Goal: Task Accomplishment & Management: Use online tool/utility

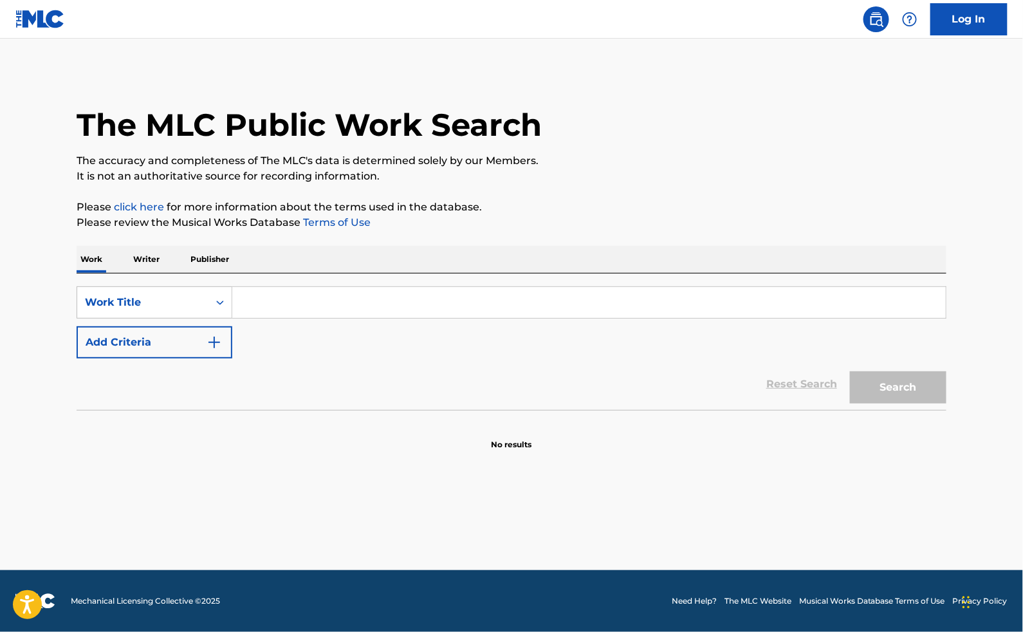
click at [267, 318] on input "Search Form" at bounding box center [589, 302] width 714 height 31
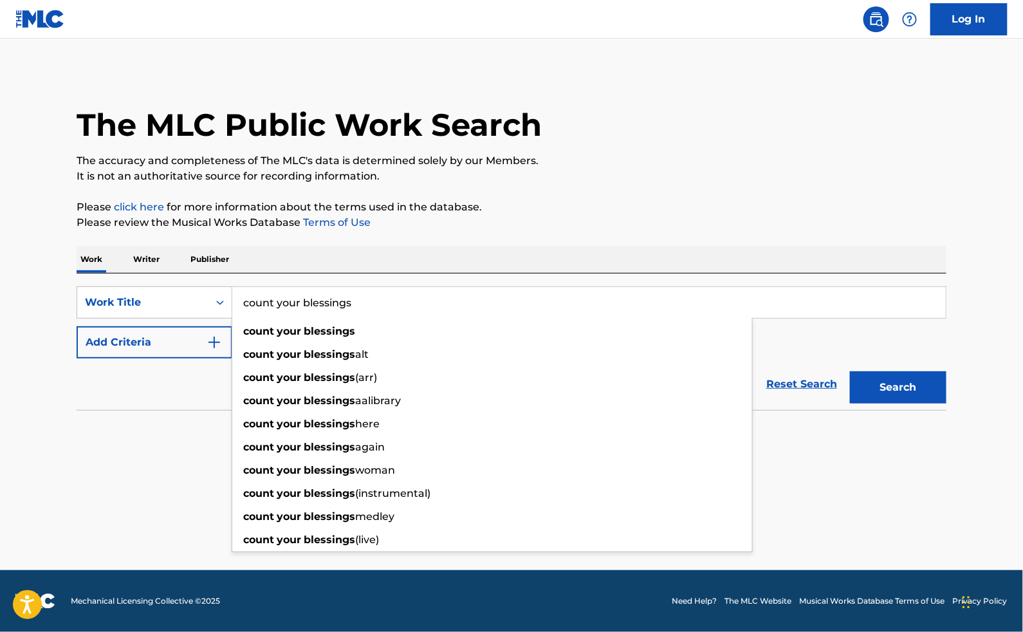
type input "count your blessings"
click at [178, 358] on button "Add Criteria" at bounding box center [155, 342] width 156 height 32
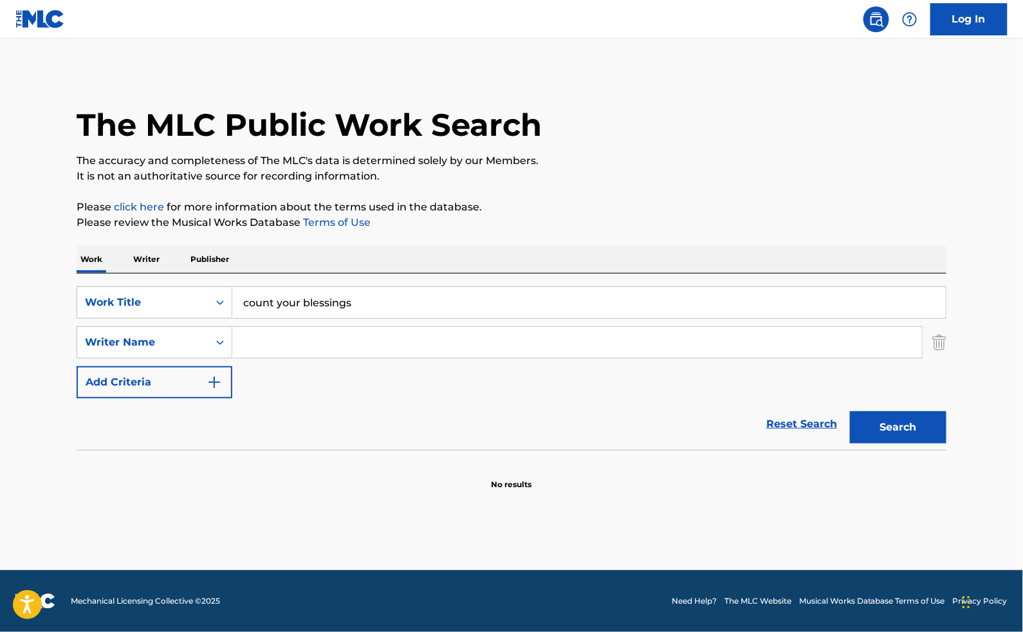
click at [238, 358] on input "Search Form" at bounding box center [577, 342] width 690 height 31
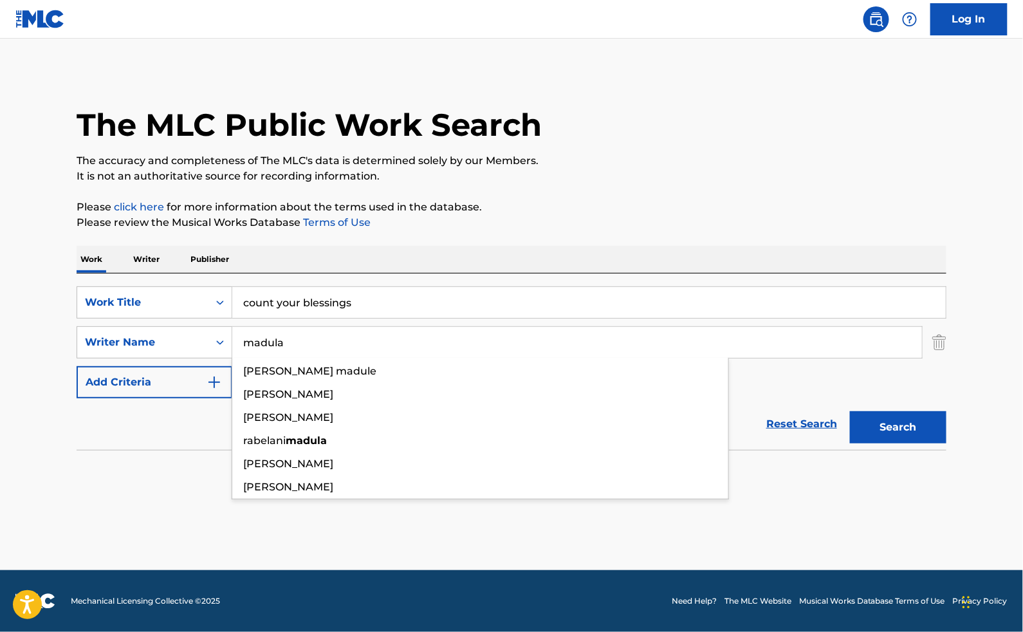
type input "madula"
click at [921, 443] on button "Search" at bounding box center [898, 427] width 97 height 32
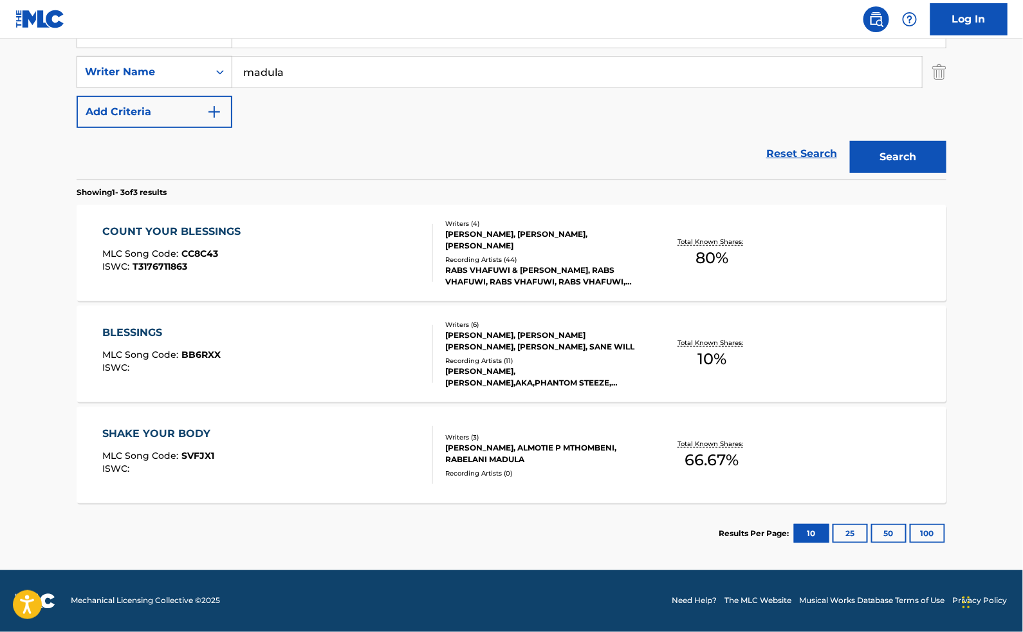
scroll to position [299, 0]
click at [487, 231] on div "[PERSON_NAME], [PERSON_NAME], [PERSON_NAME]" at bounding box center [542, 239] width 194 height 23
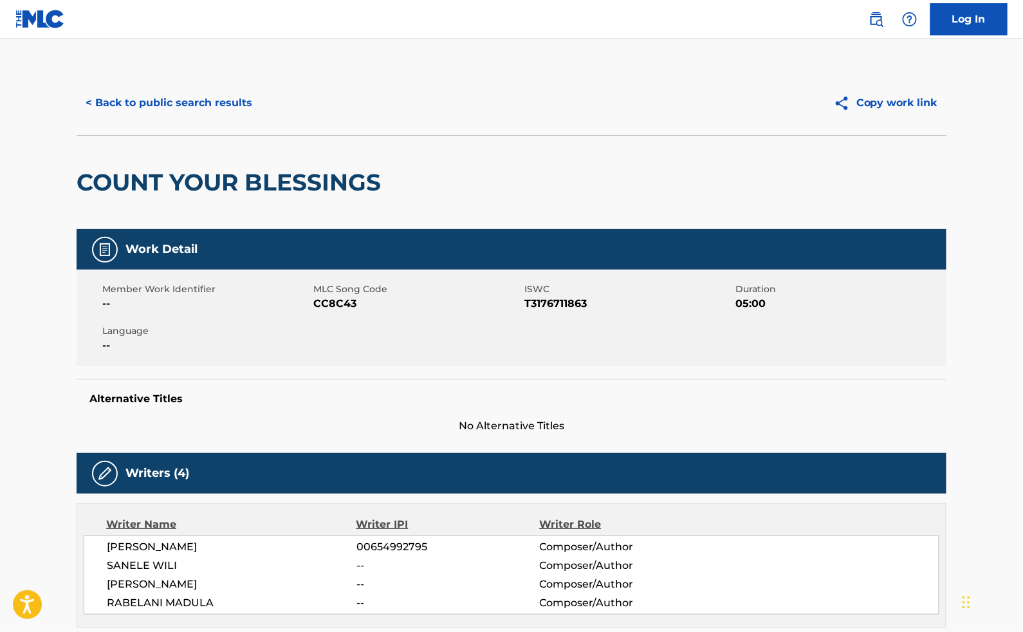
click at [962, 25] on link "Log In" at bounding box center [969, 19] width 77 height 32
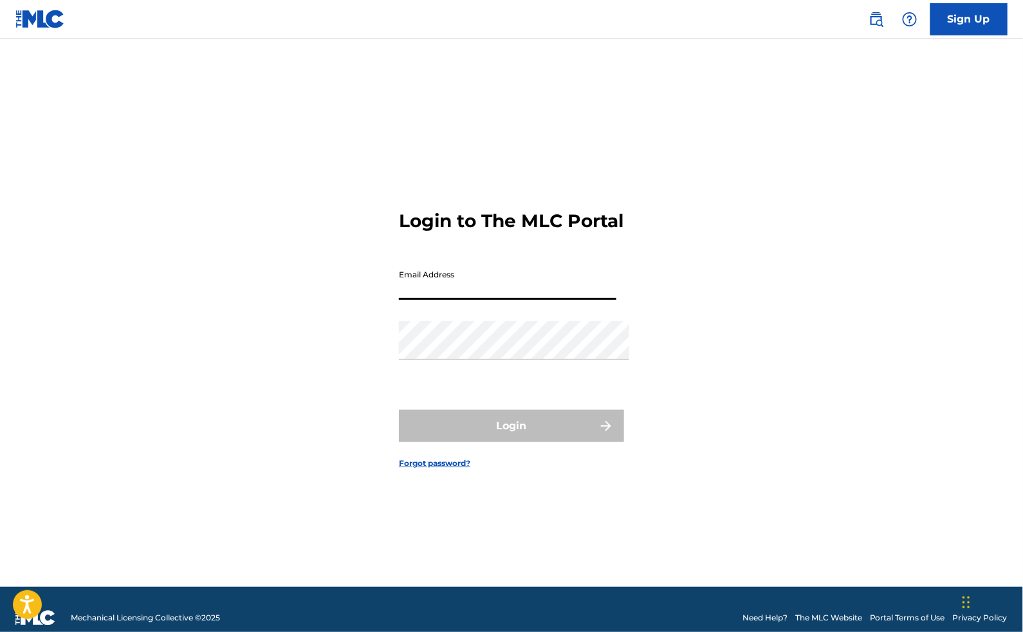
type input "[EMAIL_ADDRESS][DOMAIN_NAME]"
click at [512, 432] on button "Login" at bounding box center [511, 426] width 225 height 32
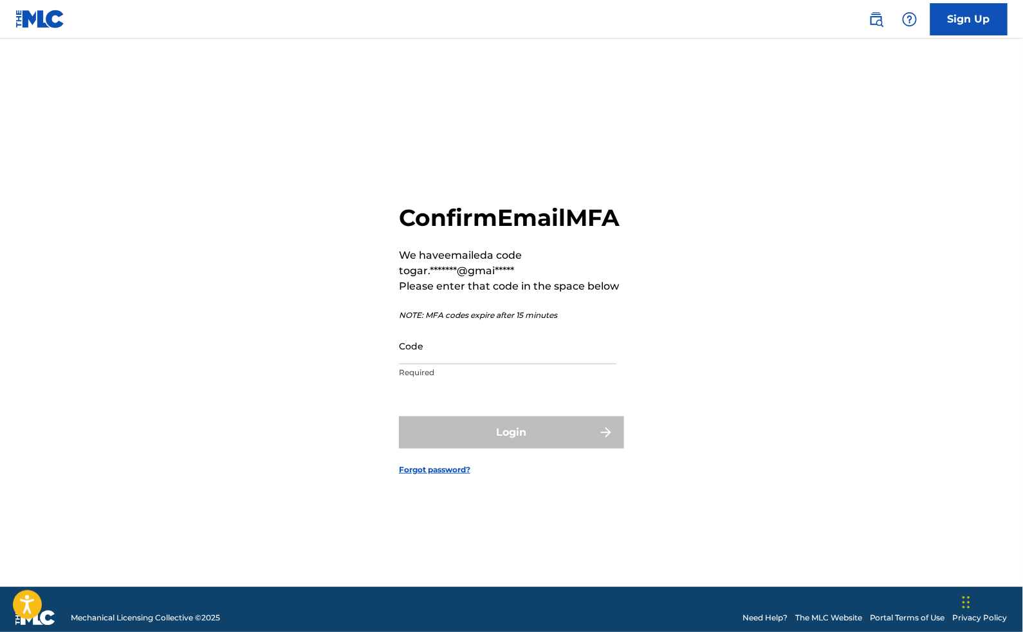
click at [425, 357] on input "Code" at bounding box center [508, 346] width 218 height 37
paste input "192069"
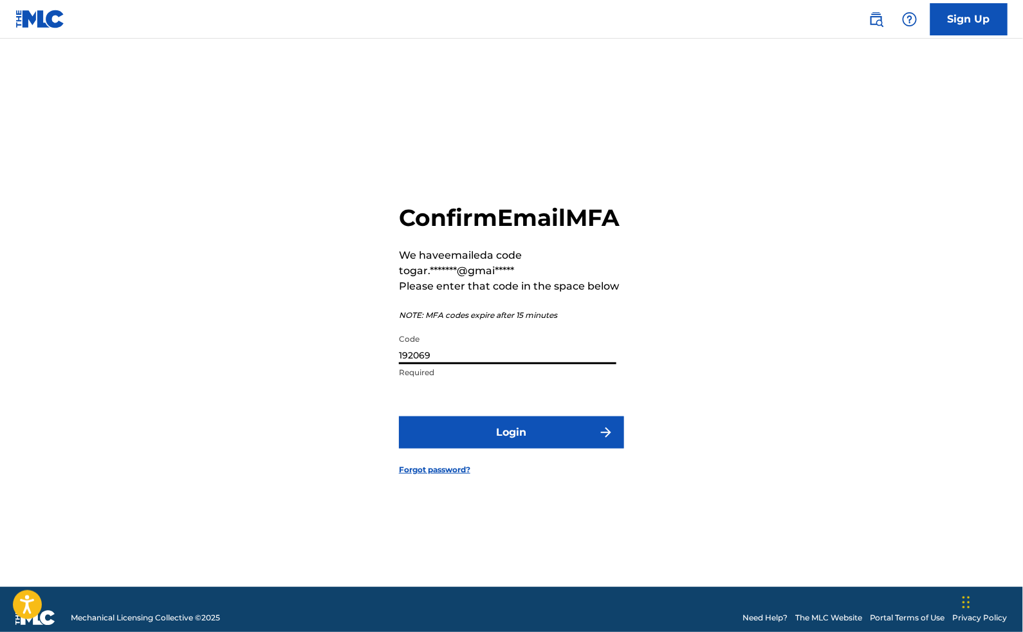
type input "192069"
click at [523, 436] on button "Login" at bounding box center [511, 432] width 225 height 32
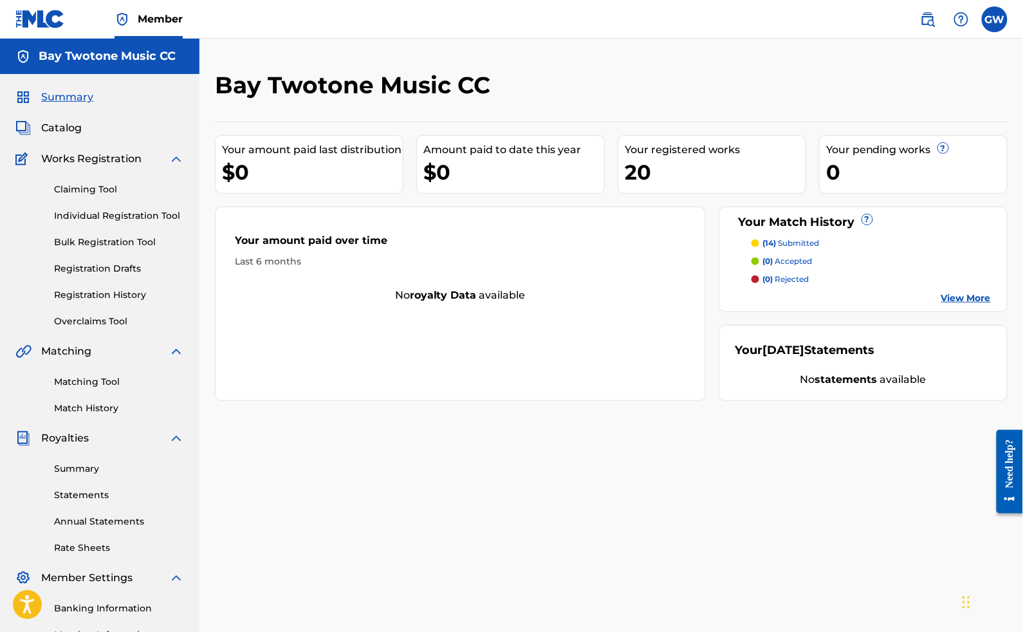
click at [104, 196] on link "Claiming Tool" at bounding box center [119, 190] width 130 height 14
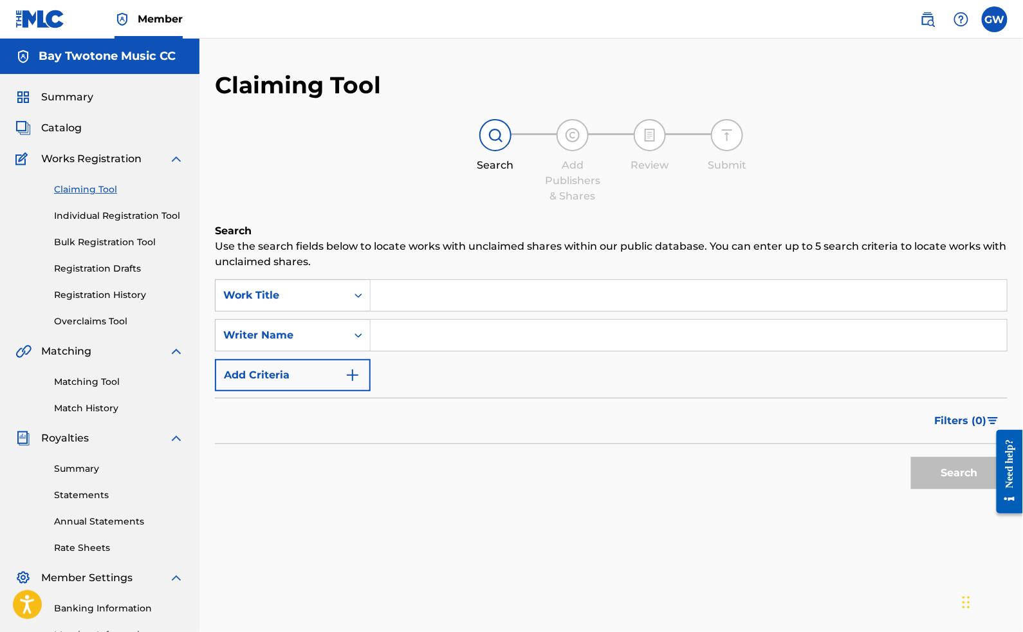
click at [430, 308] on input "Search Form" at bounding box center [689, 295] width 636 height 31
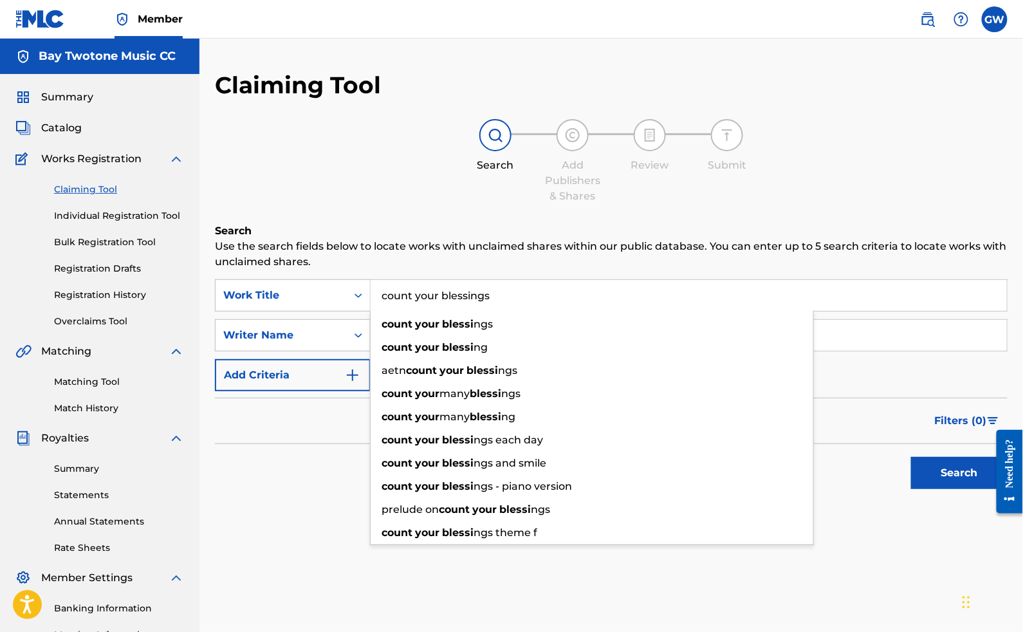
type input "count your blessings"
drag, startPoint x: 430, startPoint y: 308, endPoint x: 451, endPoint y: 335, distance: 34.9
click at [440, 330] on strong "your" at bounding box center [427, 324] width 24 height 12
drag, startPoint x: 451, startPoint y: 335, endPoint x: 834, endPoint y: 345, distance: 383.0
click at [834, 345] on input "Search Form" at bounding box center [689, 335] width 636 height 31
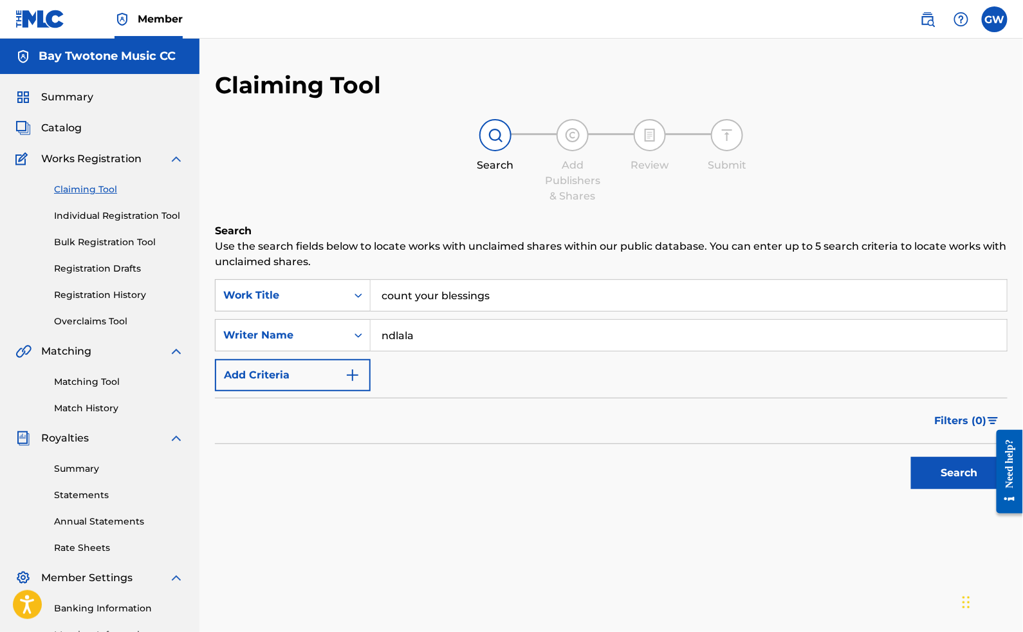
type input "ndlala"
click at [958, 489] on button "Search" at bounding box center [959, 473] width 97 height 32
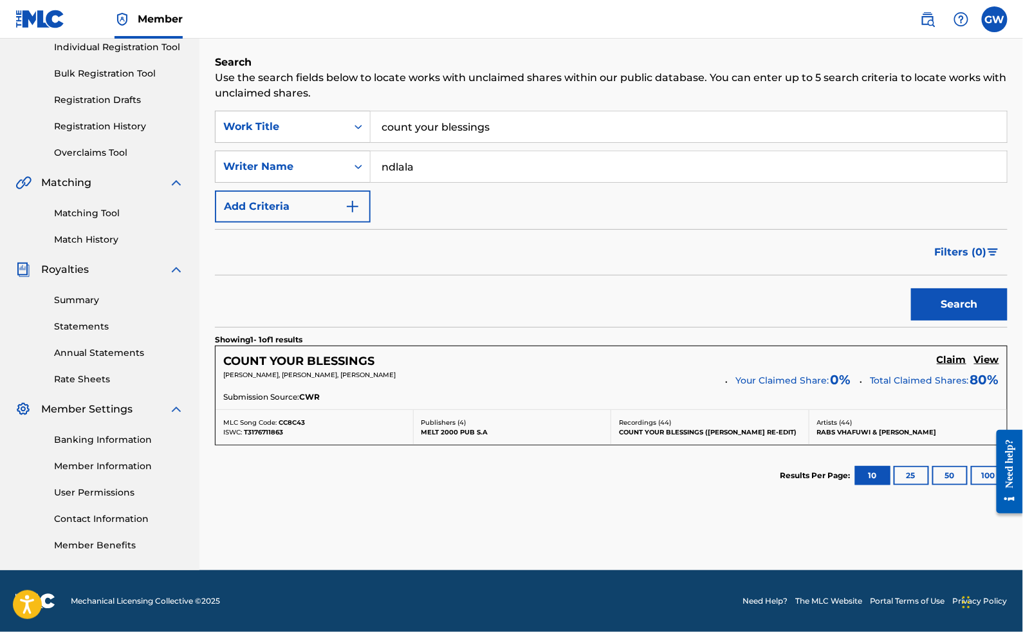
scroll to position [203, 0]
click at [952, 354] on h5 "Claim" at bounding box center [952, 360] width 30 height 12
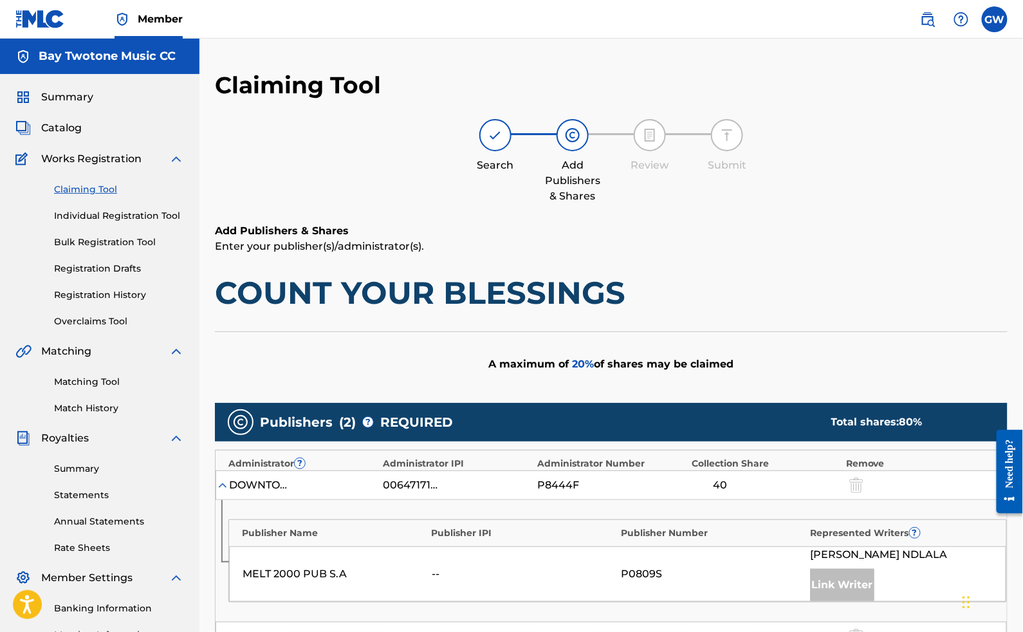
scroll to position [0, 0]
click at [106, 328] on link "Overclaims Tool" at bounding box center [119, 322] width 130 height 14
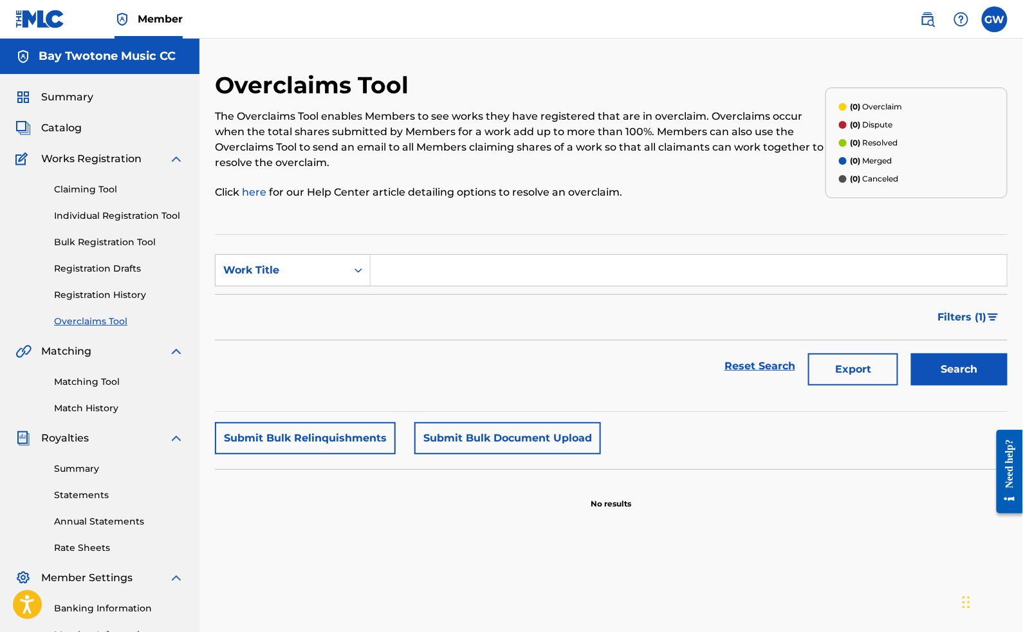
click at [97, 196] on link "Claiming Tool" at bounding box center [119, 190] width 130 height 14
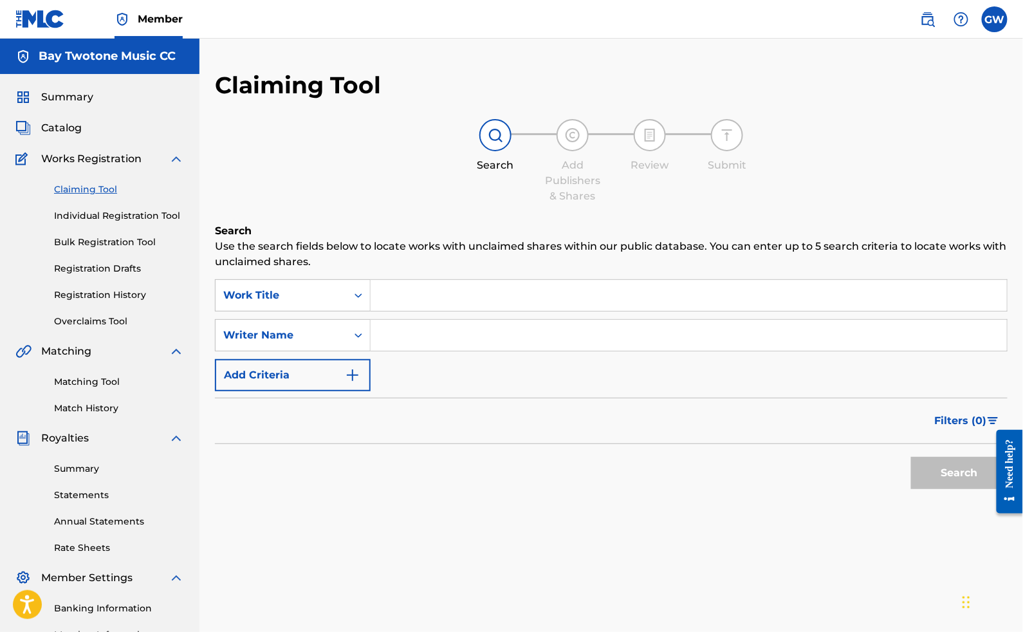
click at [409, 308] on input "Search Form" at bounding box center [689, 295] width 636 height 31
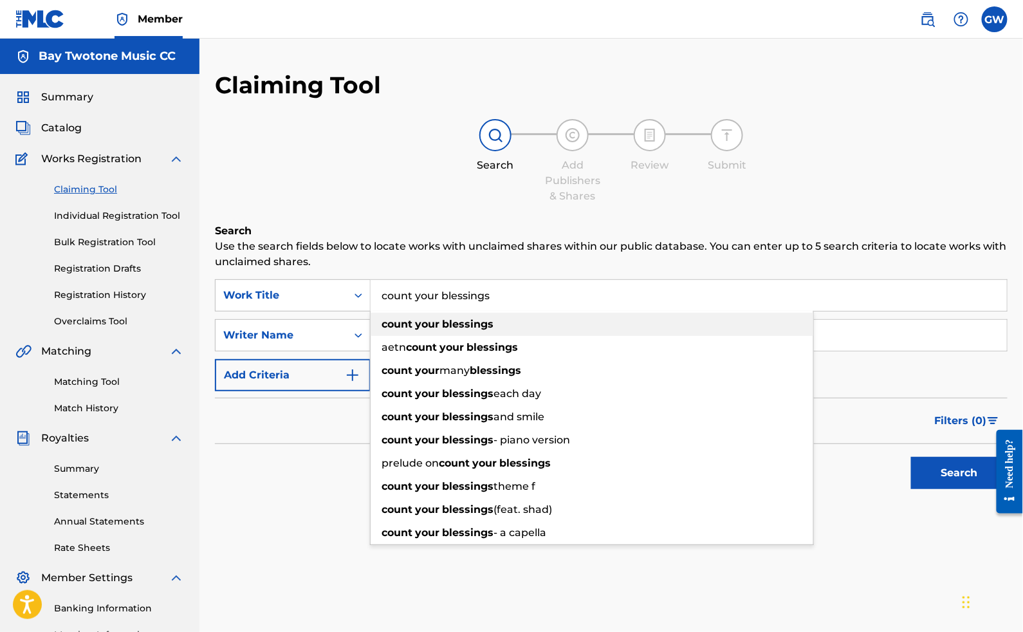
type input "count your blessings"
click at [415, 330] on span "Search Form" at bounding box center [414, 324] width 3 height 12
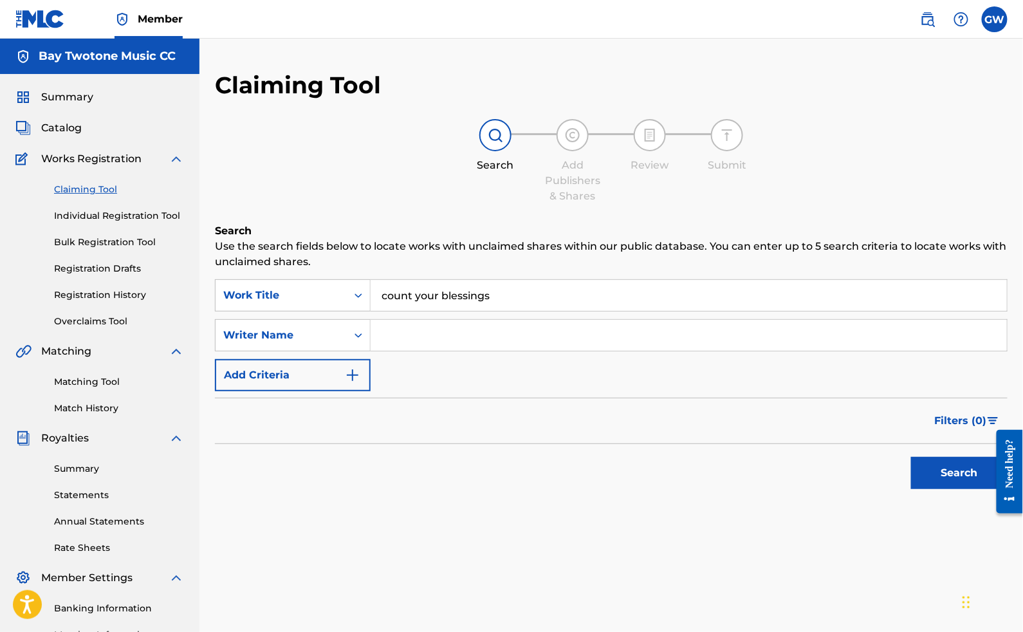
click at [426, 351] on input "Search Form" at bounding box center [689, 335] width 636 height 31
type input "ndlala"
click at [916, 488] on button "Search" at bounding box center [959, 473] width 97 height 32
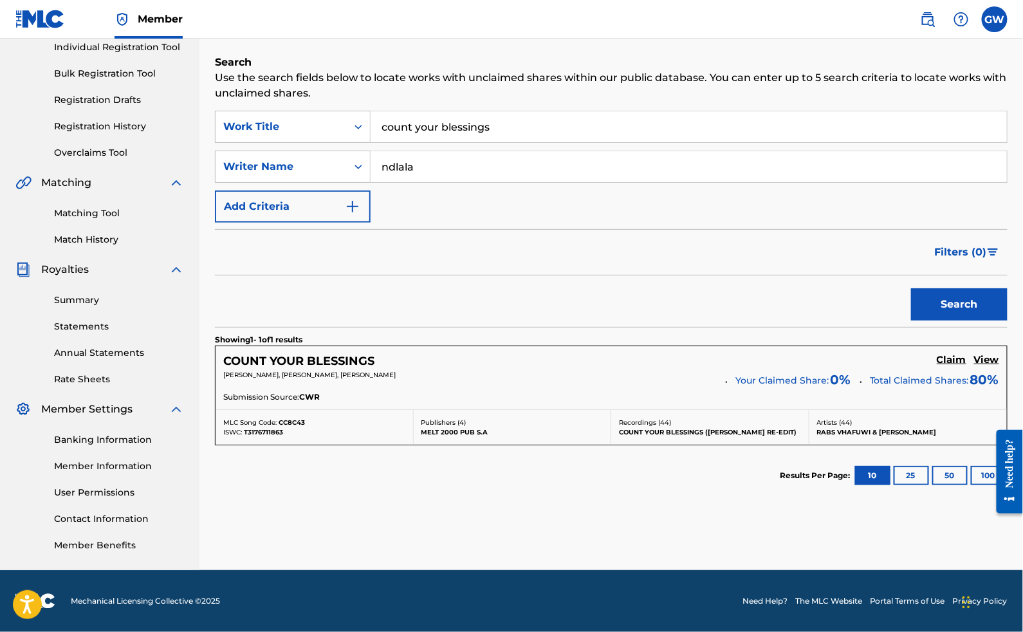
scroll to position [203, 0]
click at [951, 354] on h5 "Claim" at bounding box center [952, 360] width 30 height 12
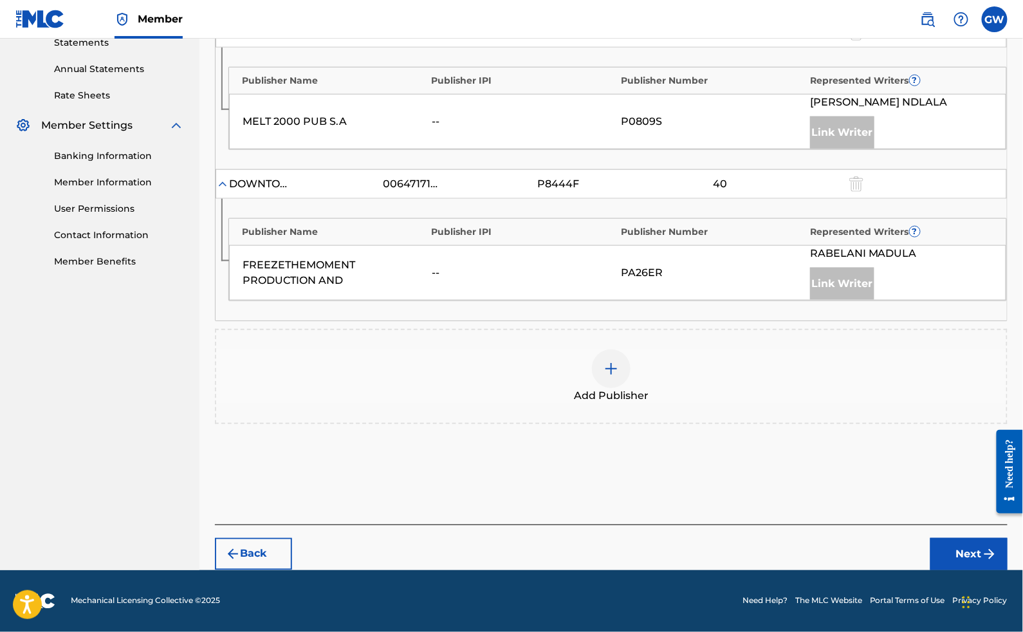
scroll to position [504, 0]
click at [631, 359] on div at bounding box center [611, 368] width 39 height 39
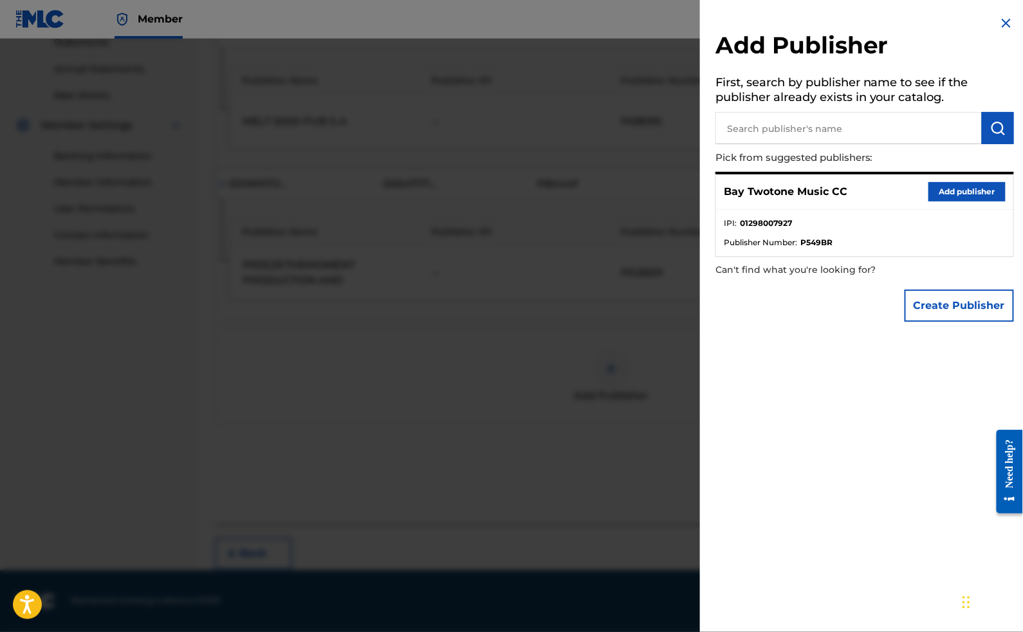
click at [949, 198] on button "Add publisher" at bounding box center [967, 191] width 77 height 19
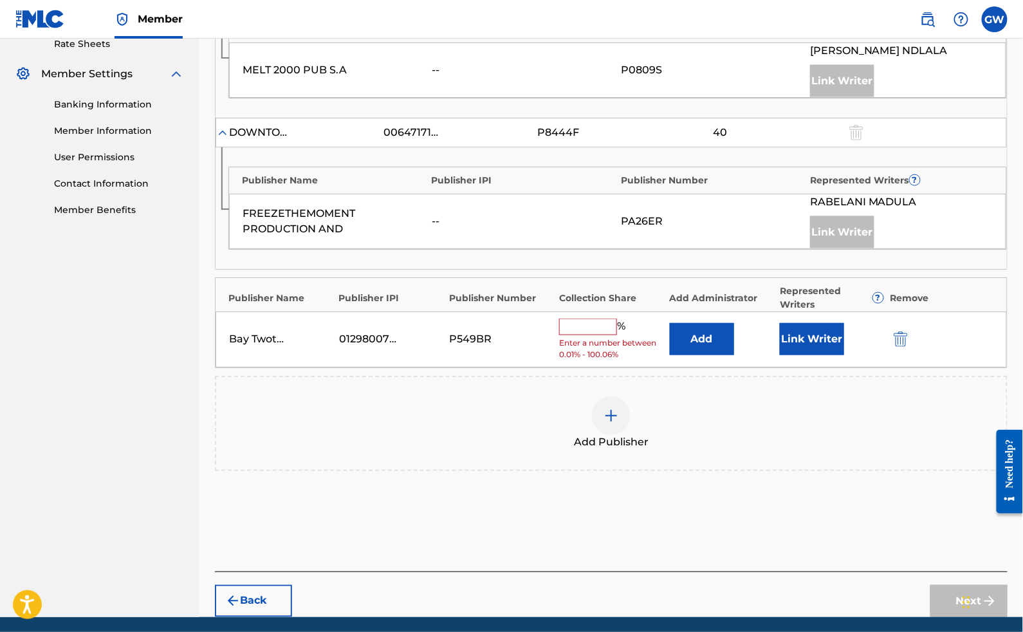
click at [595, 335] on input "text" at bounding box center [588, 327] width 58 height 17
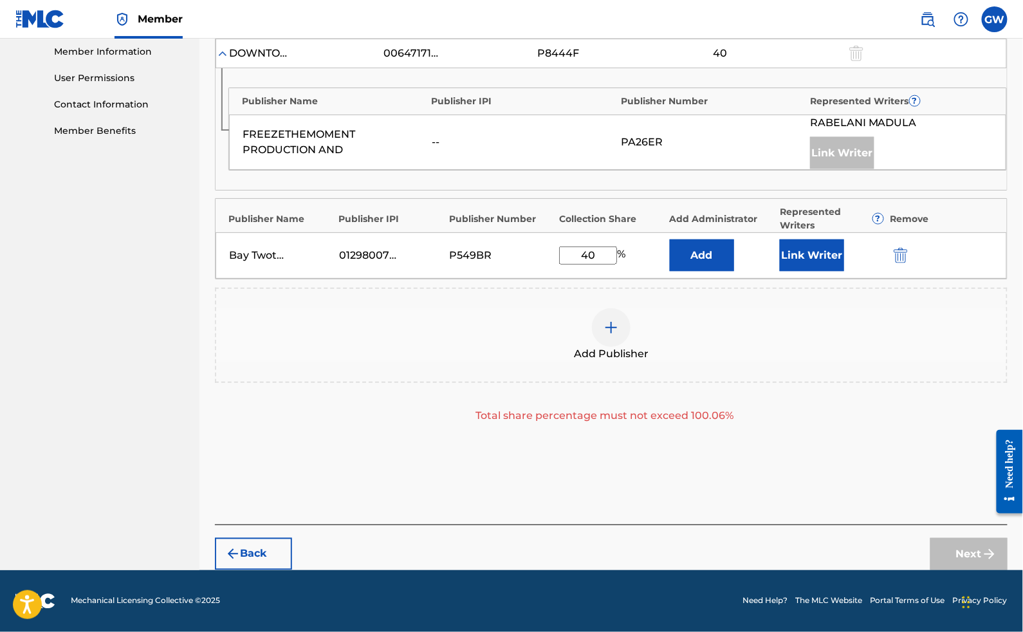
scroll to position [640, 0]
type input "40"
click at [964, 543] on div "Next" at bounding box center [969, 554] width 77 height 32
click at [967, 548] on div "Next" at bounding box center [969, 554] width 77 height 32
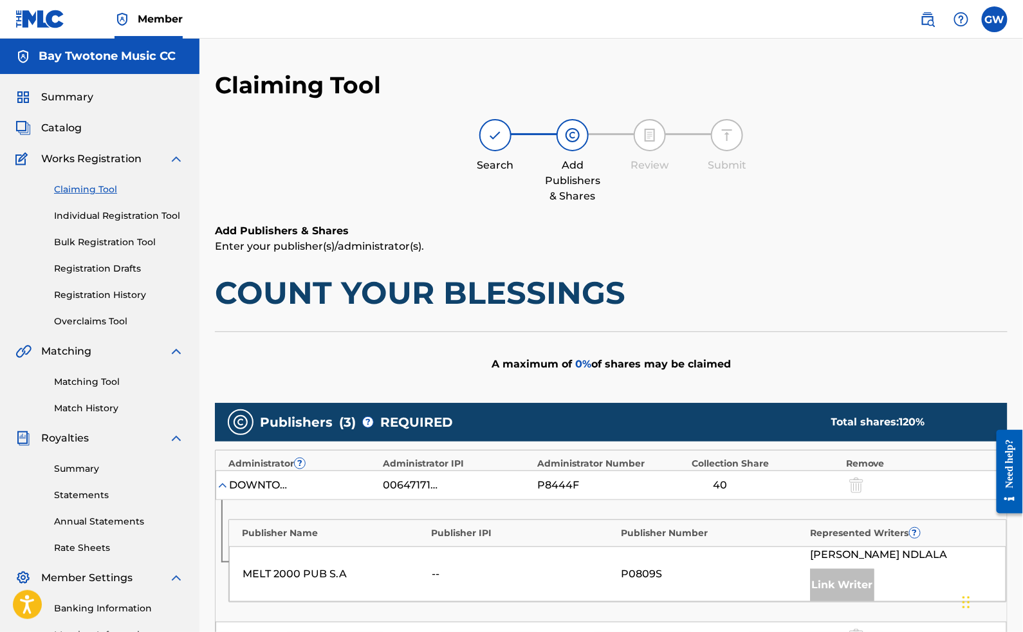
scroll to position [0, 0]
